Goal: Task Accomplishment & Management: Manage account settings

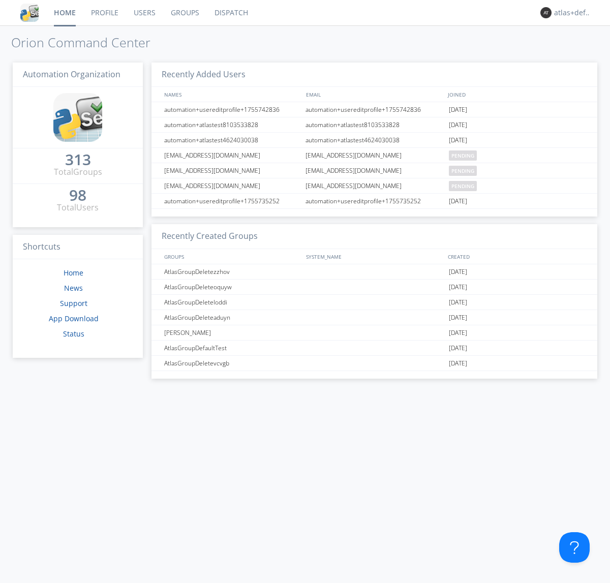
click at [184, 13] on link "Groups" at bounding box center [185, 12] width 44 height 25
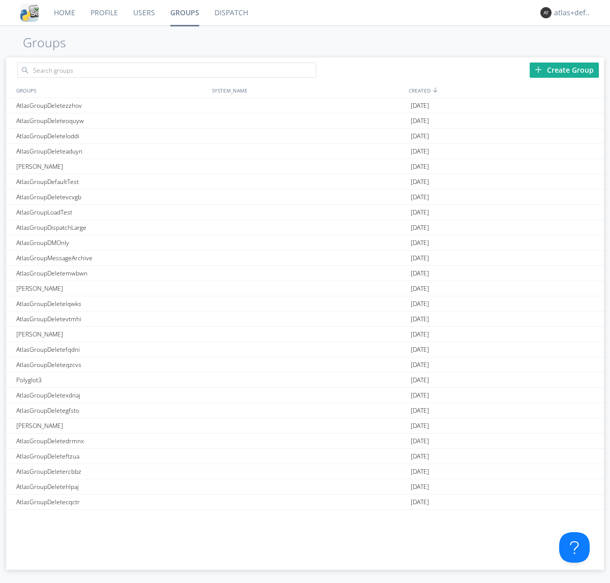
click at [564, 70] on div "Create Group" at bounding box center [564, 70] width 69 height 15
click at [184, 13] on link "Groups" at bounding box center [185, 12] width 44 height 25
type input "AtlasGroupDeleteevvsw"
click at [143, 13] on link "Users" at bounding box center [144, 12] width 37 height 25
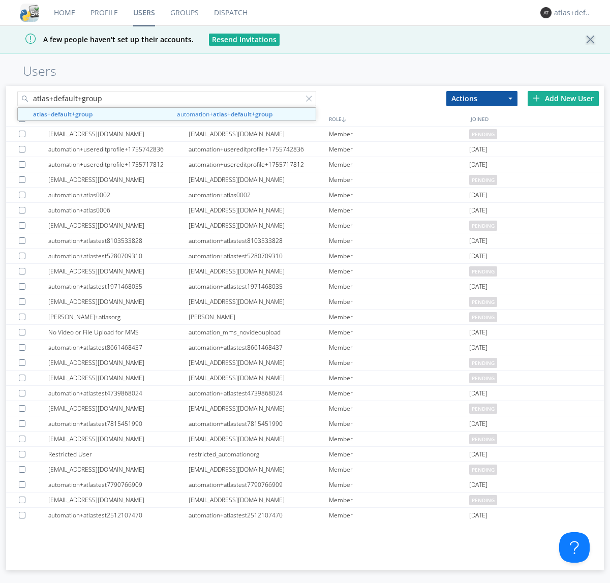
type input "atlas+default+group"
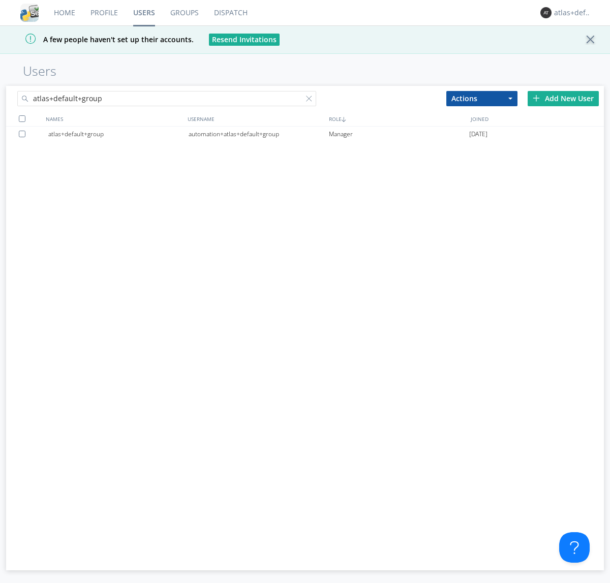
click at [258, 134] on div "automation+atlas+default+group" at bounding box center [259, 134] width 140 height 15
click at [230, 13] on link "Dispatch" at bounding box center [230, 12] width 49 height 25
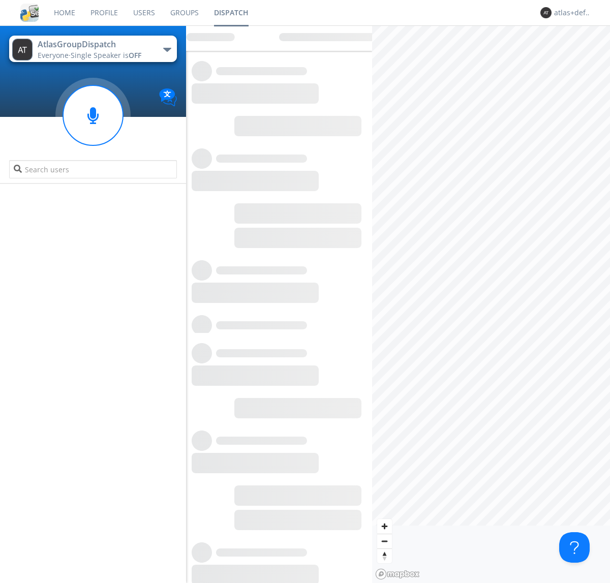
click at [143, 13] on link "Users" at bounding box center [144, 12] width 37 height 25
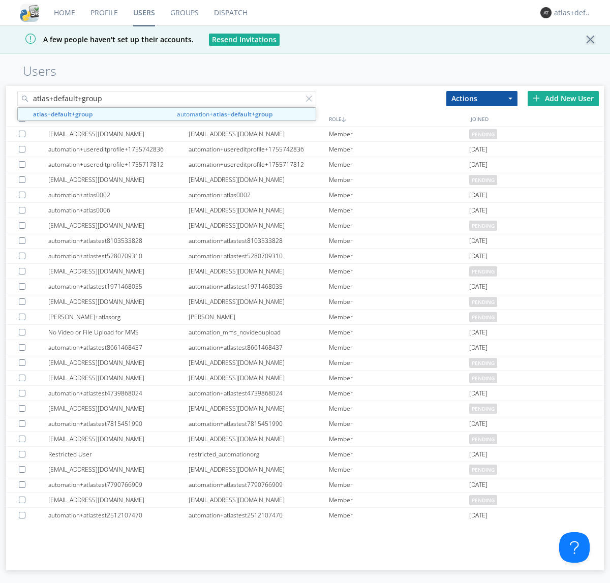
type input "atlas+default+group"
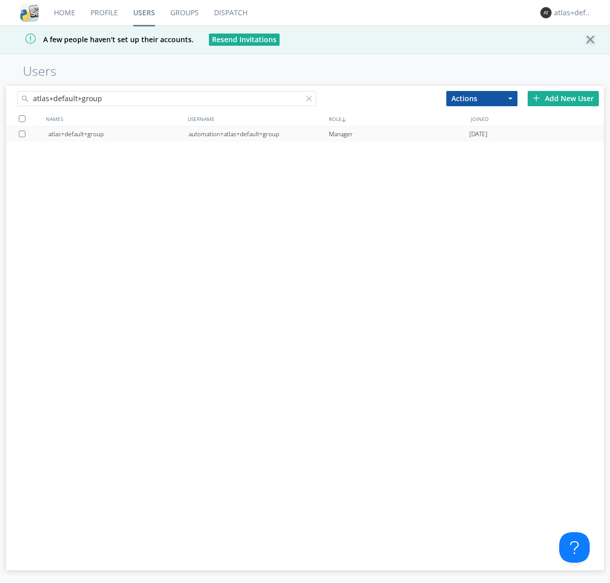
click at [258, 134] on div "automation+atlas+default+group" at bounding box center [259, 134] width 140 height 15
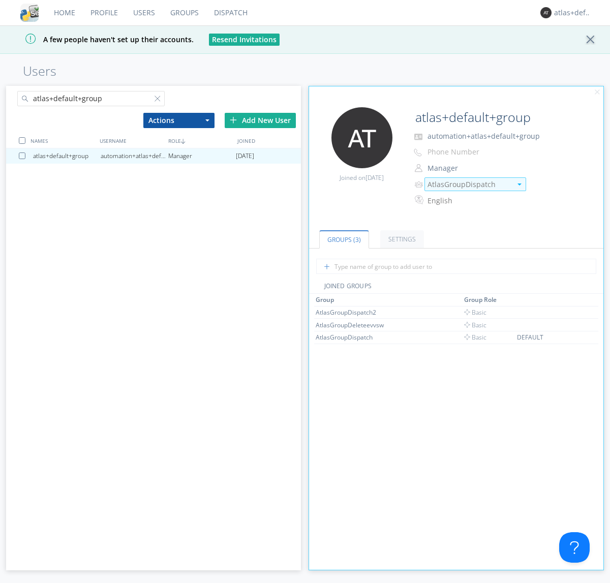
click at [519, 184] on img at bounding box center [519, 184] width 4 height 2
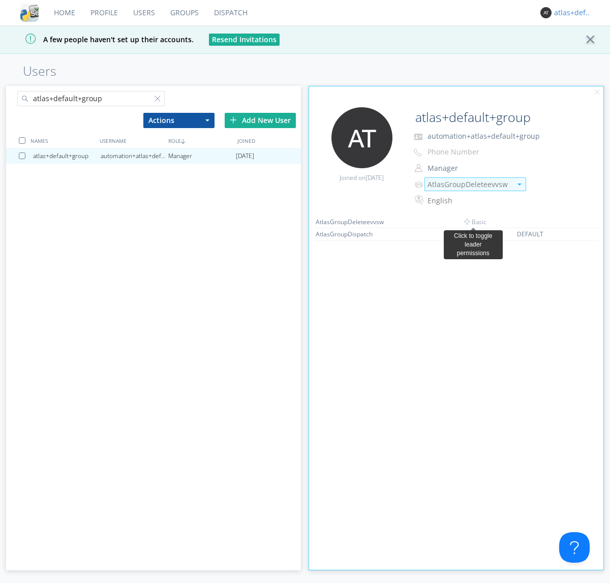
click at [230, 13] on link "Dispatch" at bounding box center [230, 12] width 49 height 25
click at [570, 13] on div "atlas+default+group" at bounding box center [573, 13] width 38 height 10
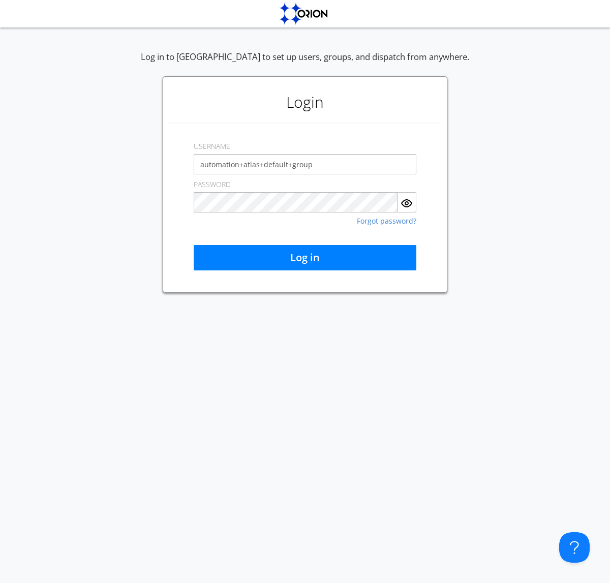
type input "automation+atlas+default+group"
click at [305, 258] on button "Log in" at bounding box center [305, 257] width 223 height 25
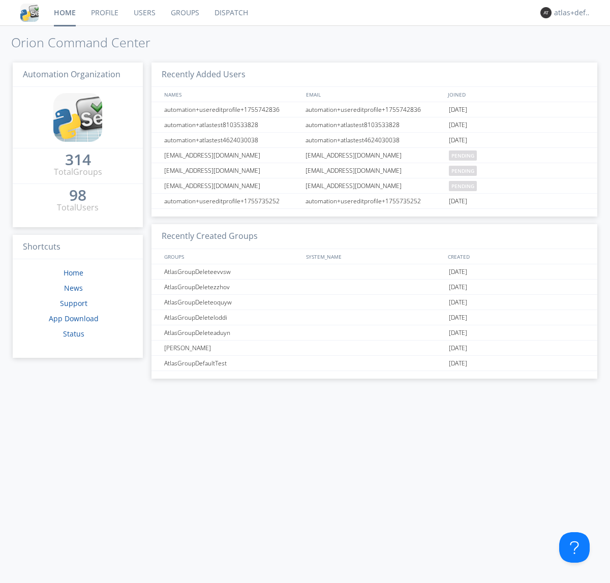
click at [230, 13] on link "Dispatch" at bounding box center [231, 12] width 49 height 25
click at [143, 13] on link "Users" at bounding box center [144, 12] width 37 height 25
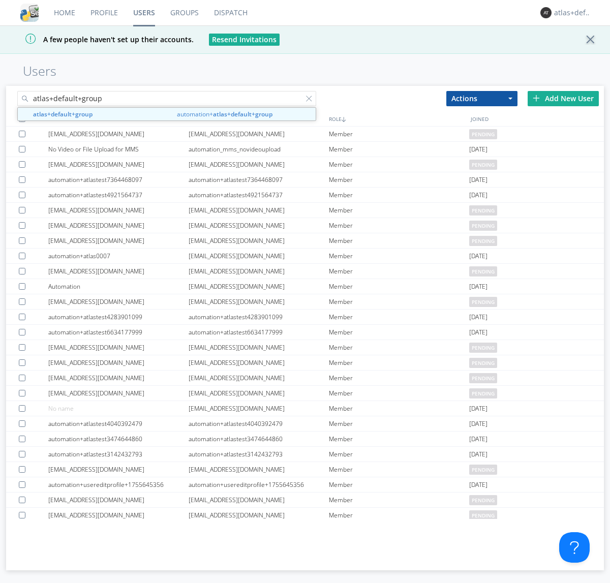
type input "atlas+default+group"
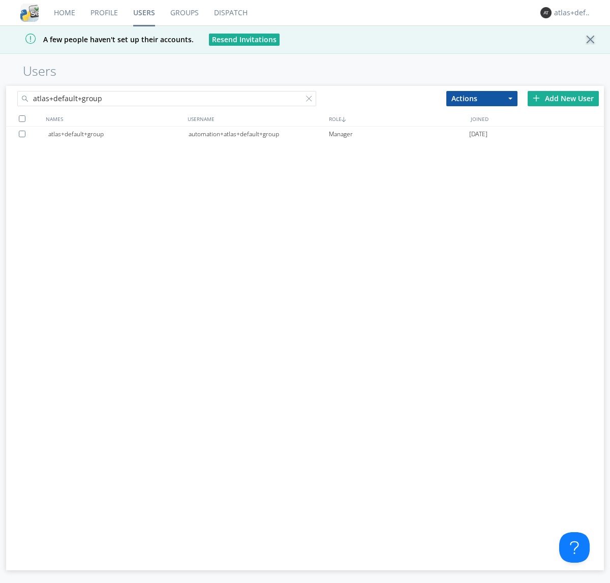
click at [258, 134] on div "automation+atlas+default+group" at bounding box center [259, 134] width 140 height 15
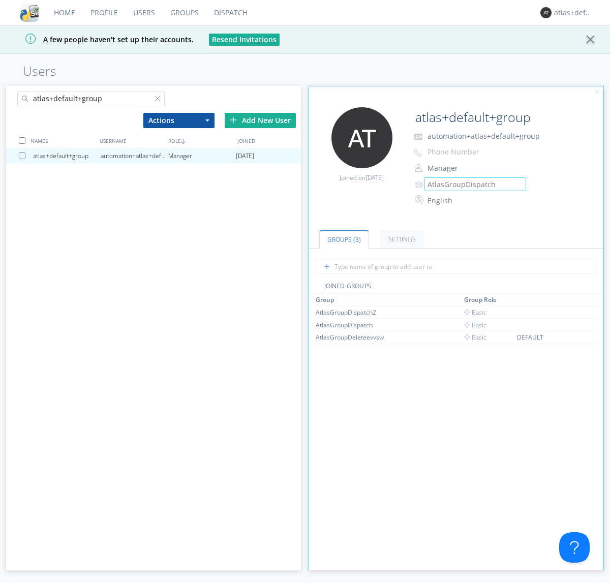
click at [183, 13] on link "Groups" at bounding box center [185, 12] width 44 height 25
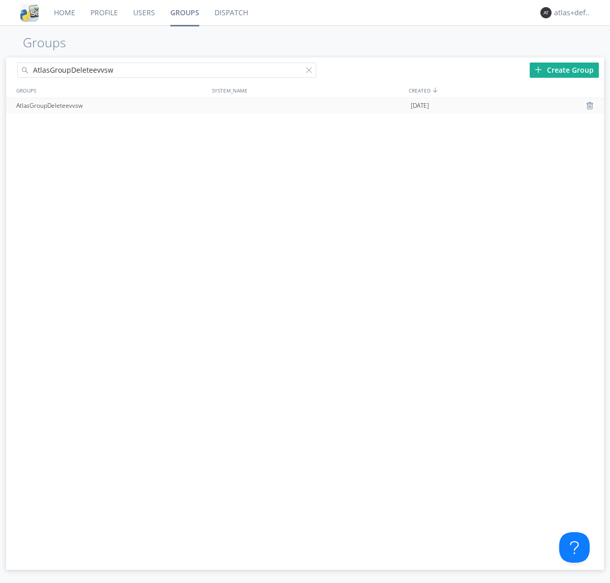
type input "AtlasGroupDeleteevvsw"
click at [591, 106] on div at bounding box center [591, 106] width 10 height 8
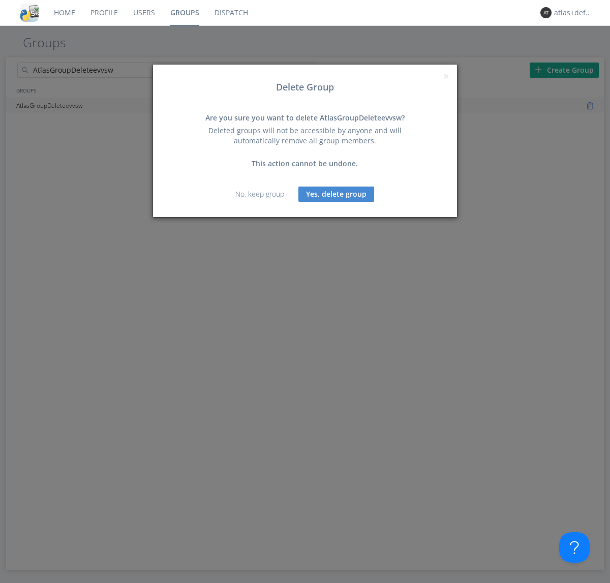
click at [336, 194] on button "Yes, delete group" at bounding box center [336, 194] width 76 height 15
